Goal: Information Seeking & Learning: Learn about a topic

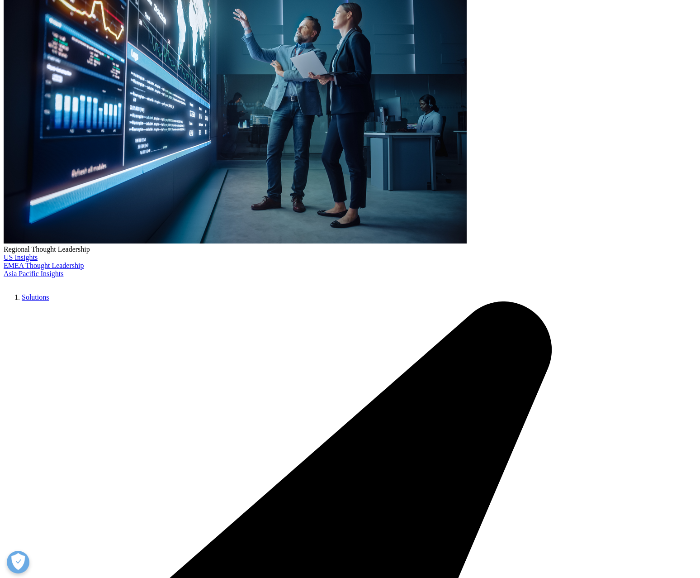
scroll to position [283, 0]
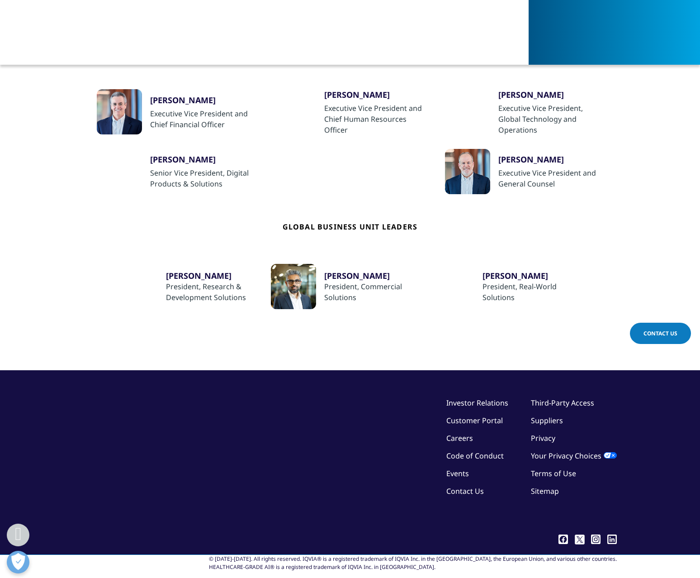
click at [541, 398] on link "Third-Party Access" at bounding box center [562, 403] width 63 height 10
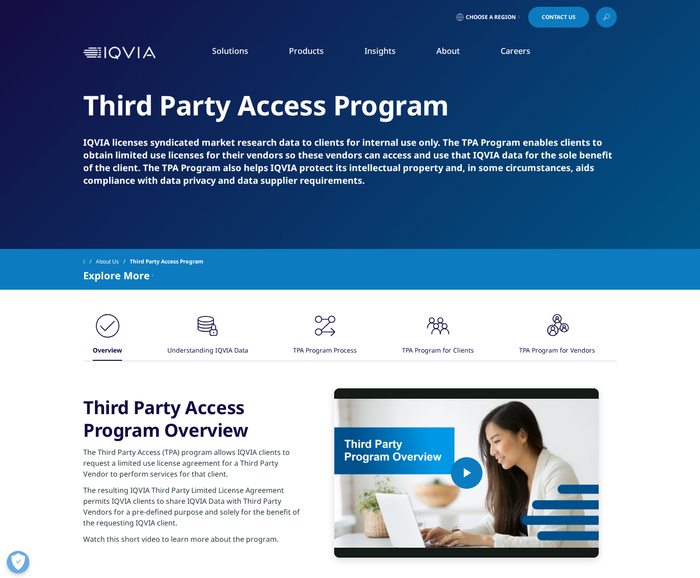
click at [121, 330] on icon ".cls-1{fill:#231f20;}" at bounding box center [107, 325] width 27 height 27
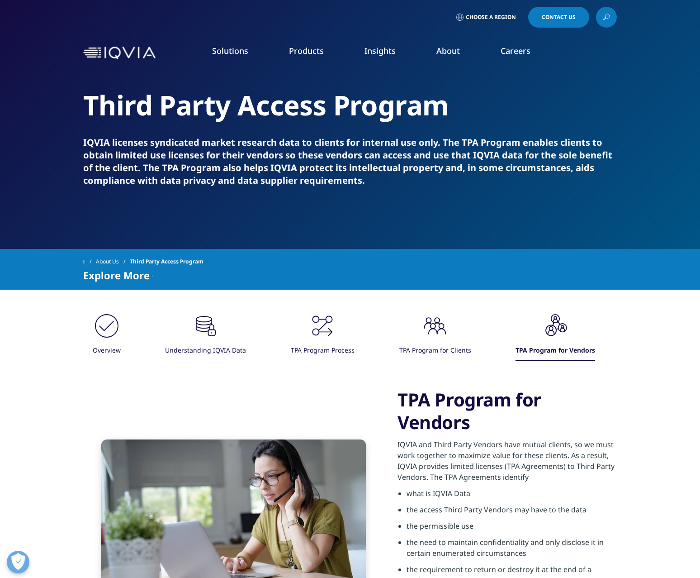
click at [610, 13] on link at bounding box center [606, 17] width 21 height 21
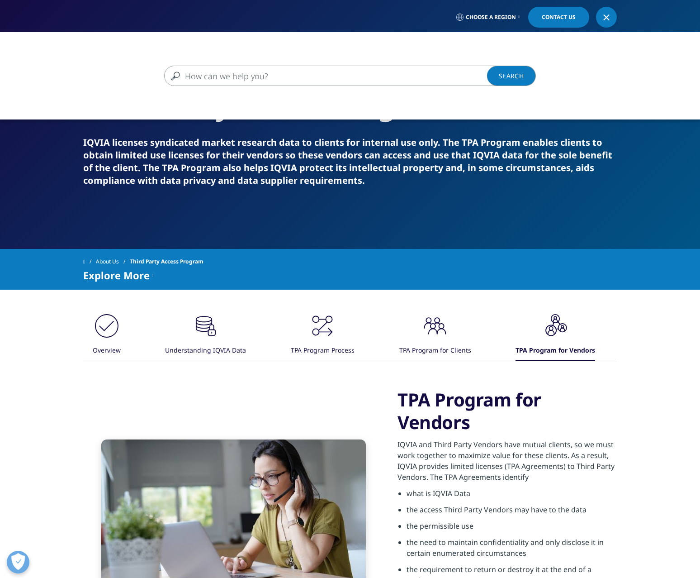
click at [308, 77] on input "Search" at bounding box center [337, 76] width 346 height 20
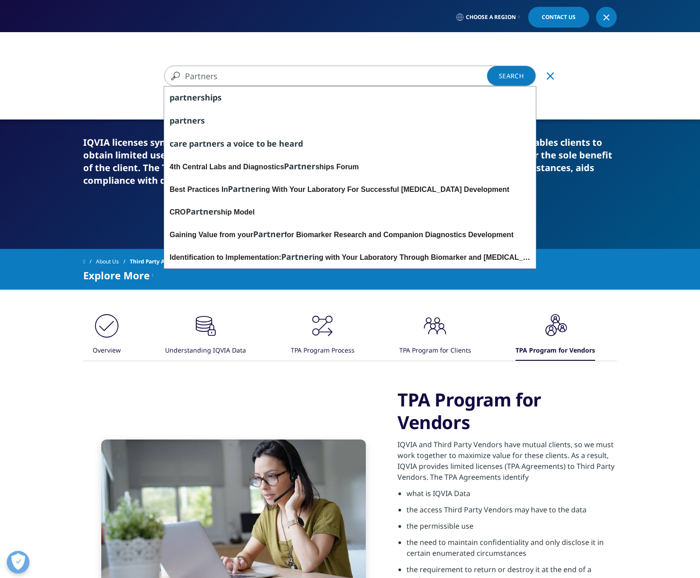
type input "Partners"
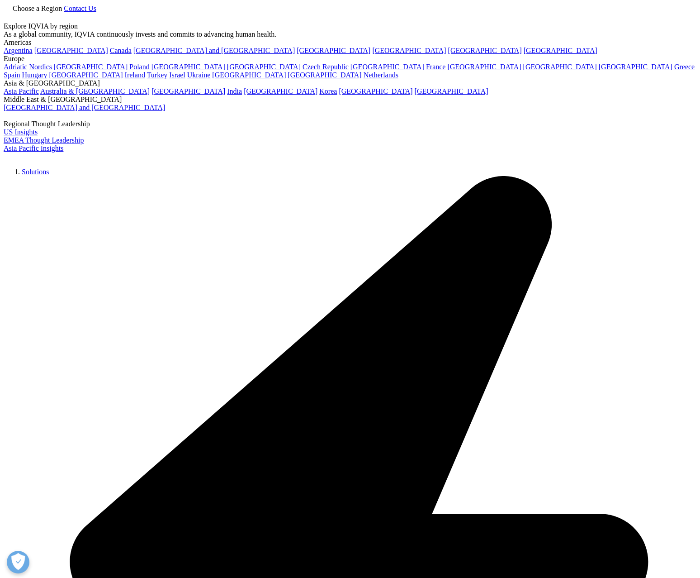
type input "Partners"
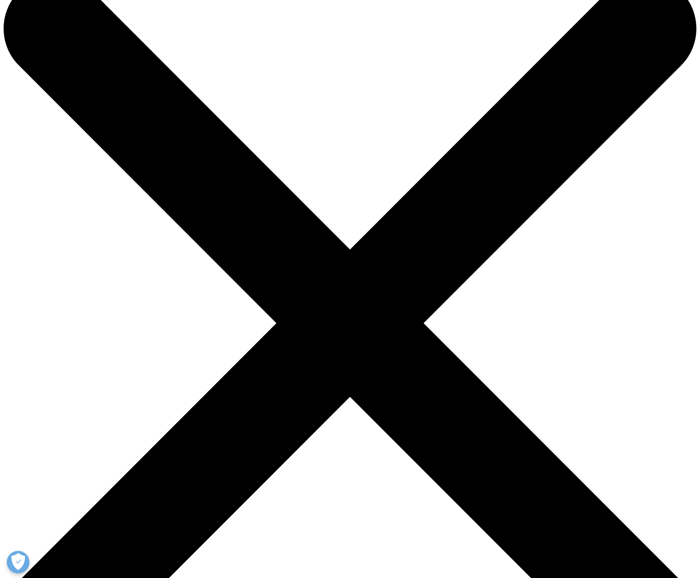
scroll to position [36, 0]
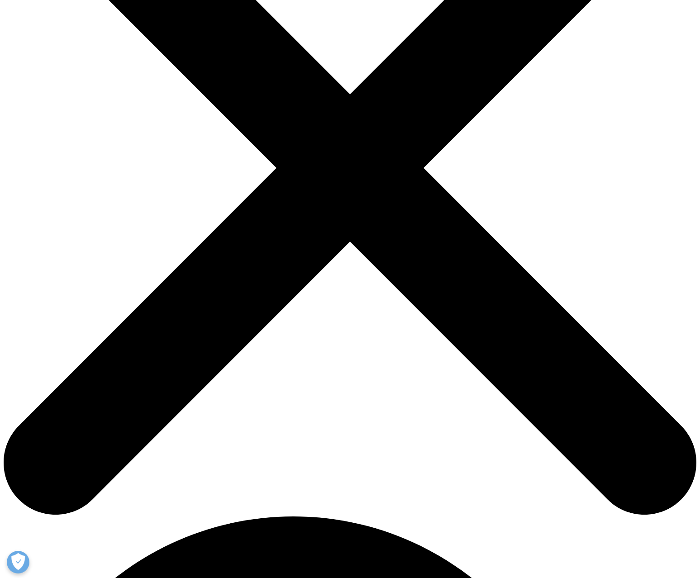
scroll to position [193, 0]
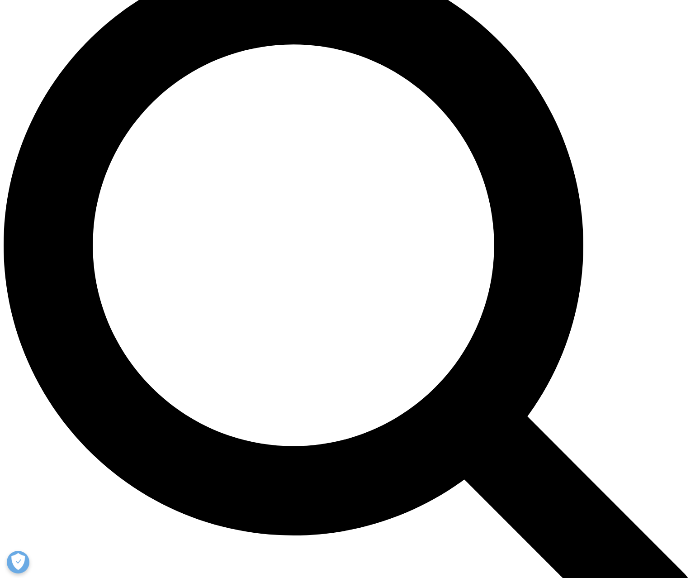
scroll to position [749, 0]
